Goal: Contribute content

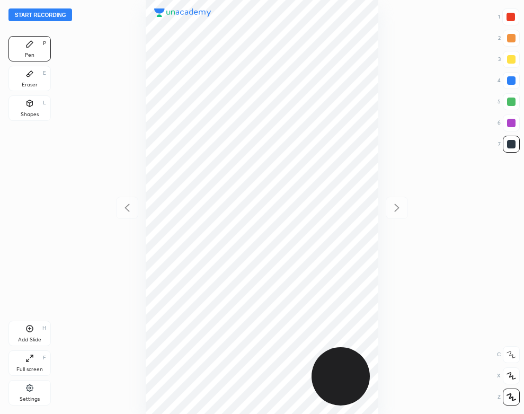
scroll to position [414, 355]
click at [58, 15] on button "Start recording" at bounding box center [40, 14] width 64 height 13
click at [35, 115] on div "Shapes" at bounding box center [30, 114] width 18 height 5
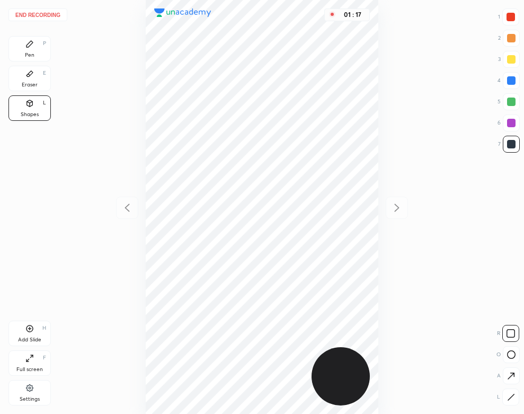
click at [27, 38] on div "Pen P" at bounding box center [29, 48] width 42 height 25
click at [43, 334] on div "Add Slide H" at bounding box center [29, 333] width 42 height 25
click at [34, 112] on div "Shapes" at bounding box center [30, 114] width 18 height 5
click at [33, 46] on icon at bounding box center [29, 44] width 8 height 8
click at [45, 334] on div "Add Slide H" at bounding box center [29, 333] width 42 height 25
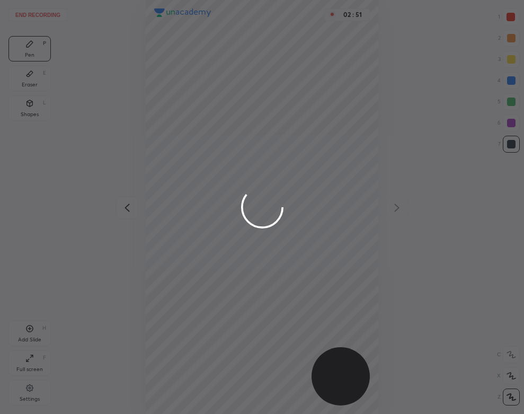
click at [239, 126] on div at bounding box center [262, 207] width 524 height 414
click at [240, 128] on div at bounding box center [262, 207] width 524 height 414
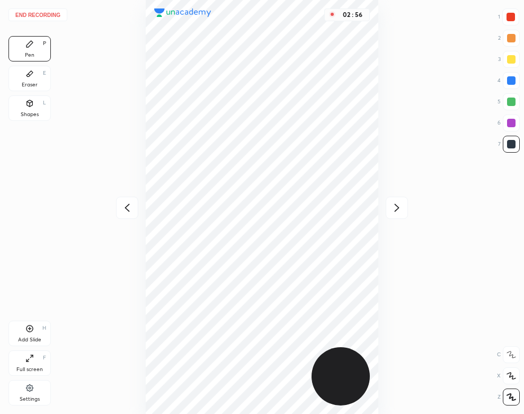
click at [31, 77] on icon at bounding box center [29, 73] width 8 height 8
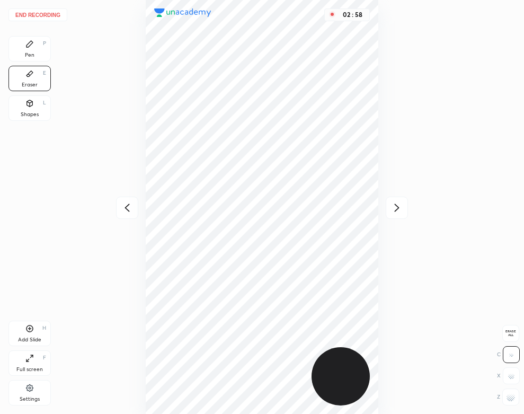
click at [22, 54] on div "Pen P" at bounding box center [29, 48] width 42 height 25
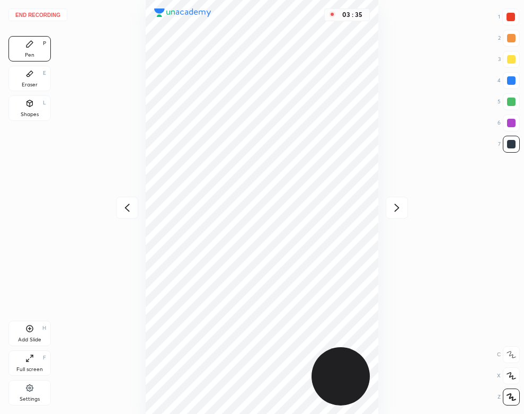
click at [379, 267] on div "03 : 35" at bounding box center [262, 207] width 355 height 414
click at [47, 328] on div "Add Slide H" at bounding box center [29, 333] width 42 height 25
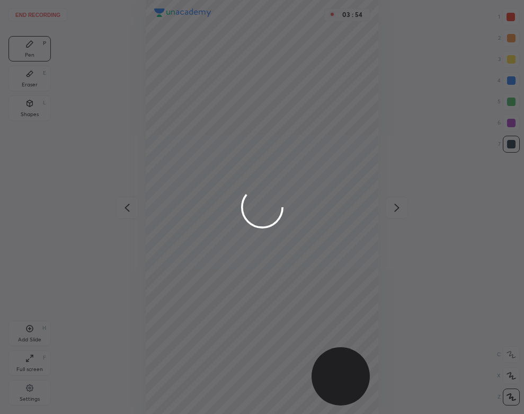
click at [275, 75] on div at bounding box center [262, 207] width 524 height 414
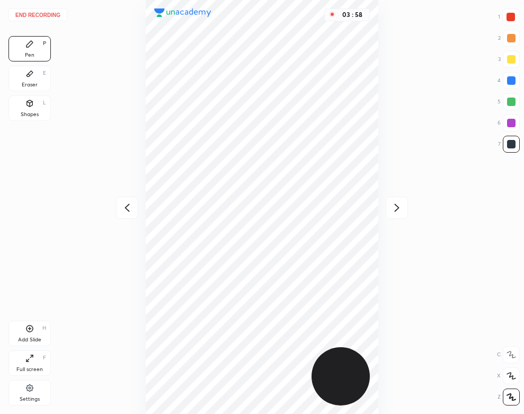
click at [20, 80] on div "Eraser E" at bounding box center [29, 78] width 42 height 25
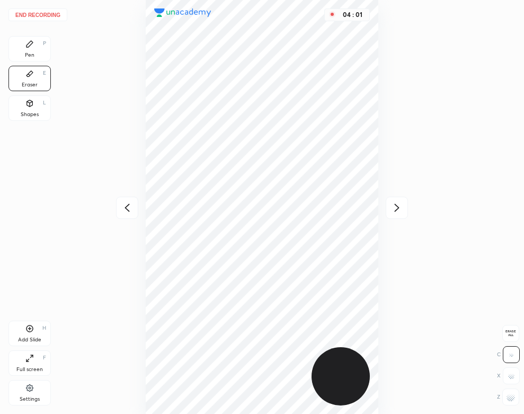
click at [23, 47] on div "Pen P" at bounding box center [29, 48] width 42 height 25
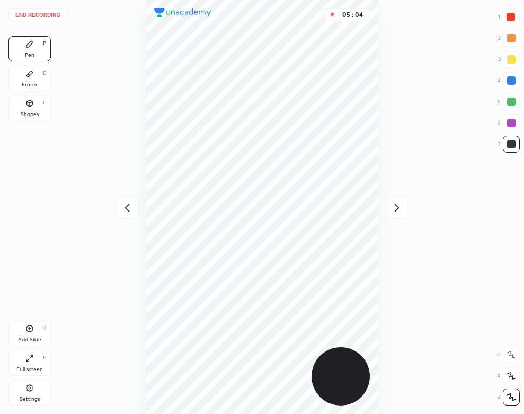
click at [54, 9] on button "End recording" at bounding box center [37, 14] width 59 height 13
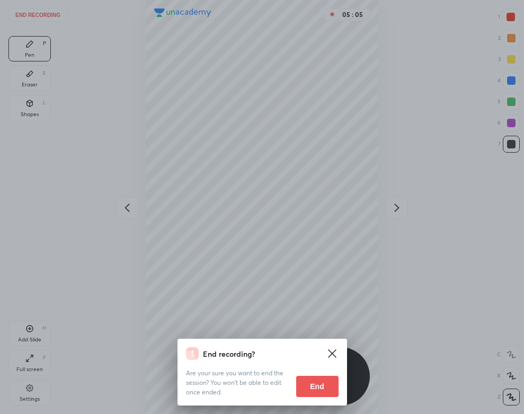
click at [328, 388] on button "End" at bounding box center [317, 386] width 42 height 21
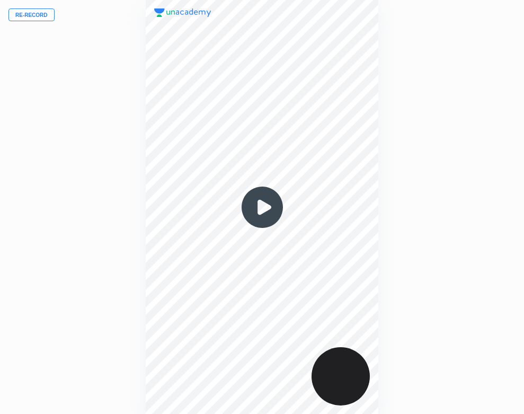
click at [259, 207] on img at bounding box center [262, 207] width 51 height 51
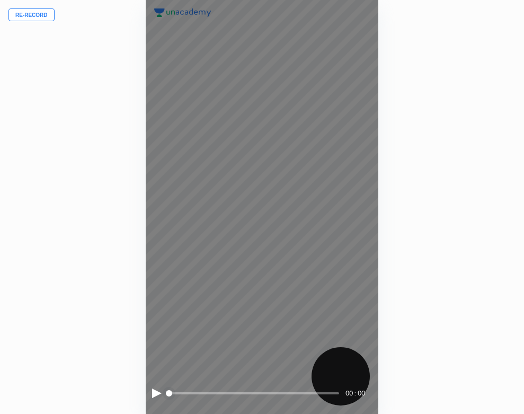
click at [152, 390] on div at bounding box center [157, 394] width 10 height 10
